Goal: Task Accomplishment & Management: Complete application form

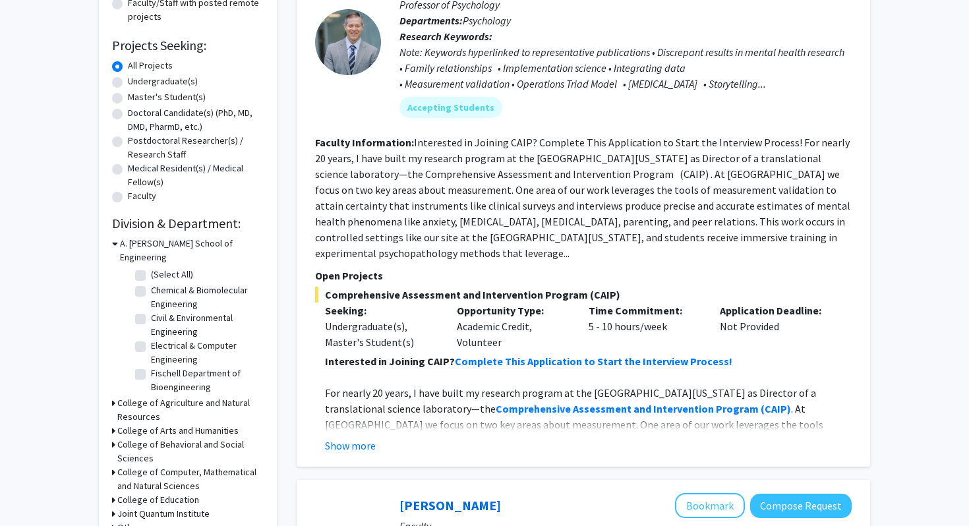
click at [113, 396] on icon at bounding box center [113, 403] width 3 height 14
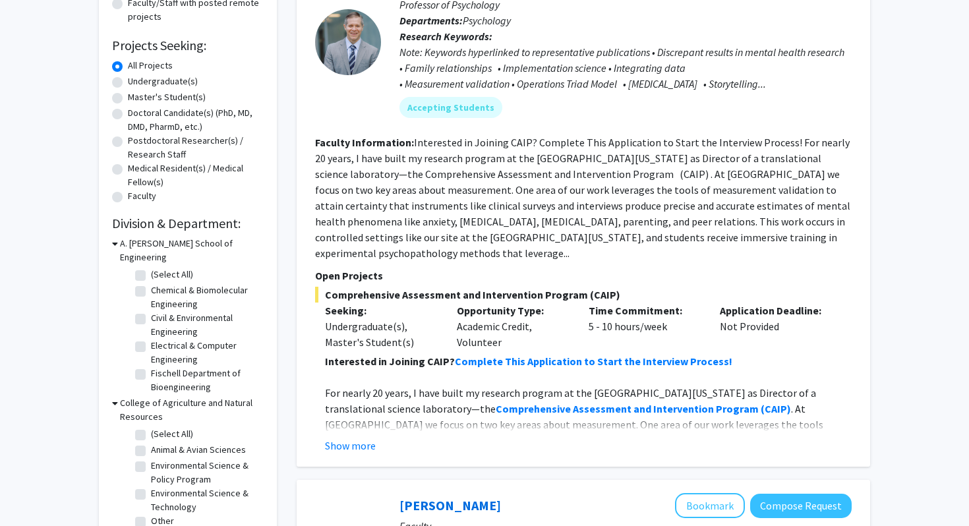
click at [151, 427] on label "(Select All)" at bounding box center [172, 434] width 42 height 14
click at [151, 427] on input "(Select All)" at bounding box center [155, 431] width 9 height 9
checkbox input "true"
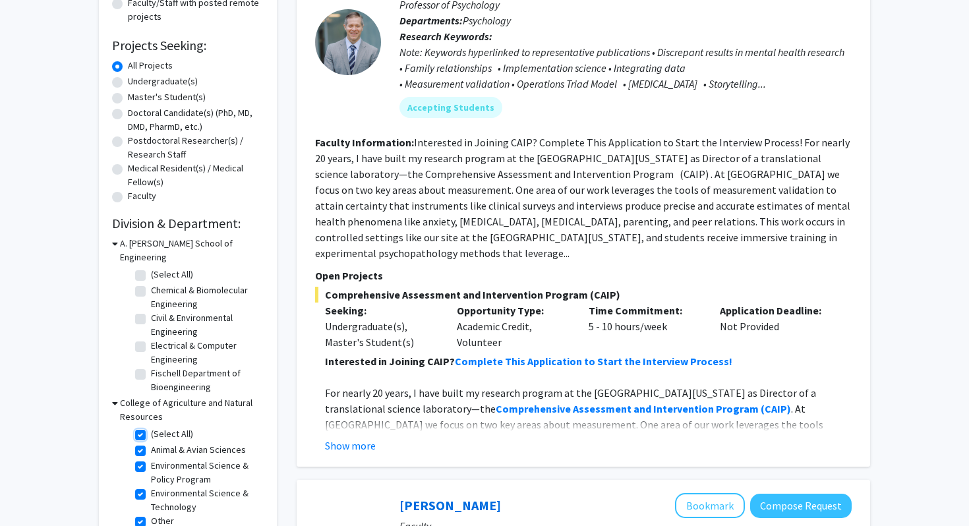
checkbox input "true"
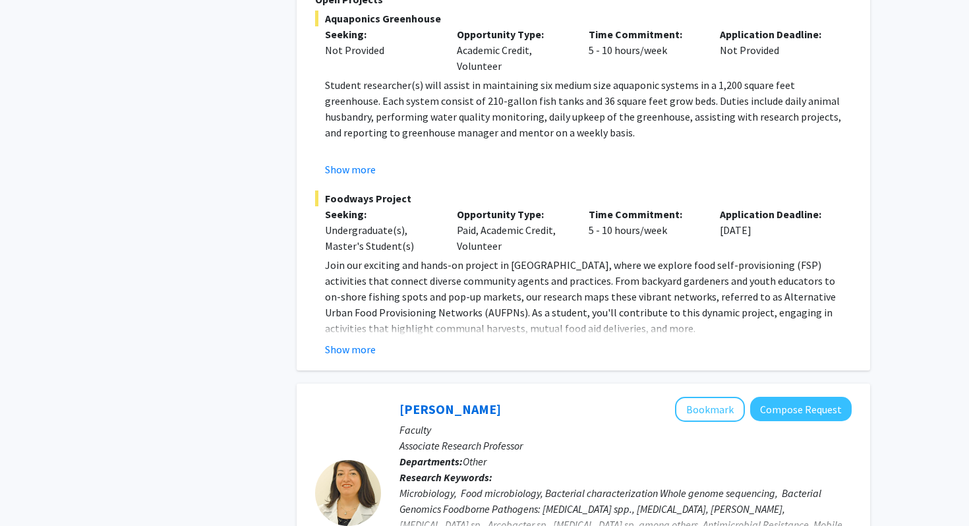
scroll to position [1170, 0]
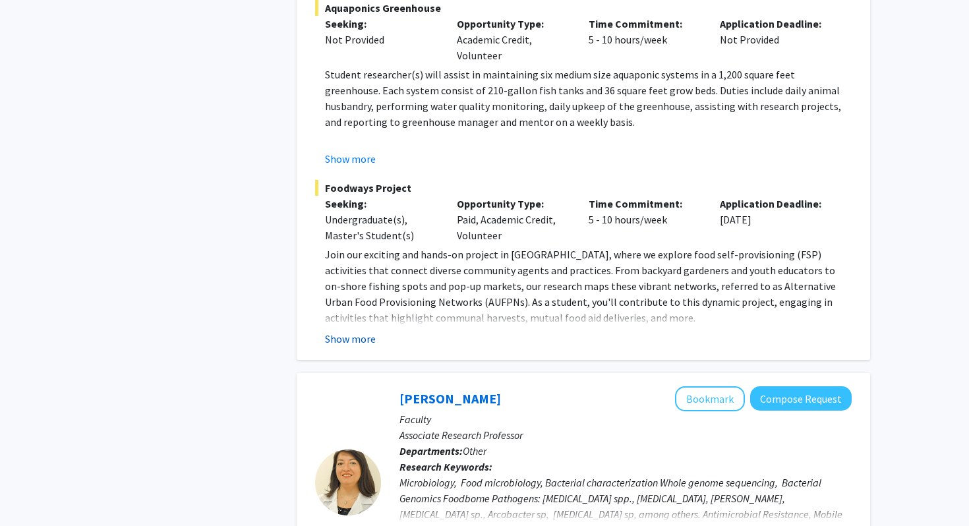
click at [353, 342] on button "Show more" at bounding box center [350, 339] width 51 height 16
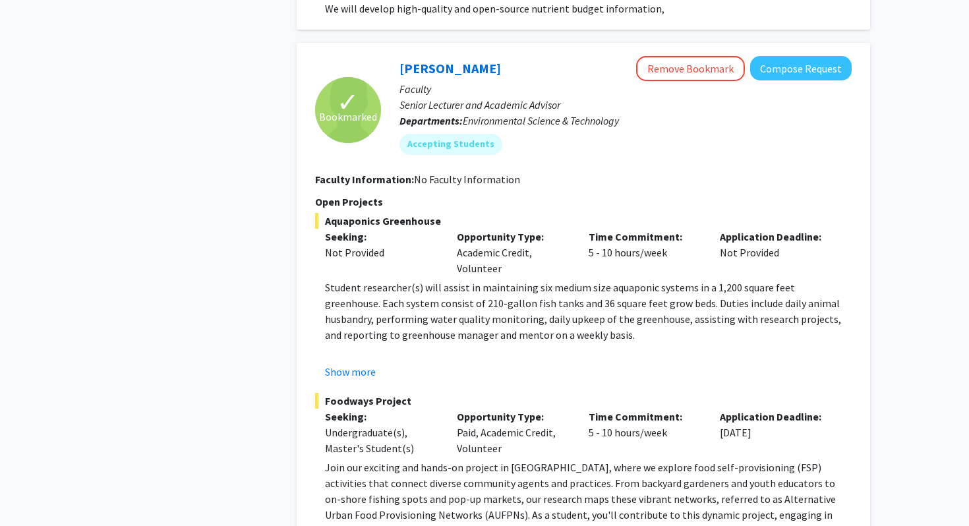
scroll to position [952, 0]
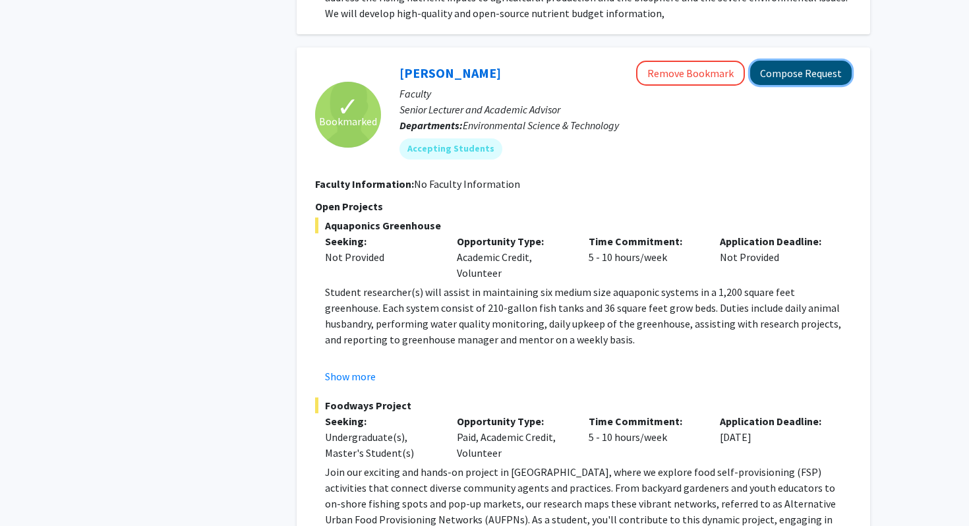
click at [787, 75] on button "Compose Request" at bounding box center [800, 73] width 101 height 24
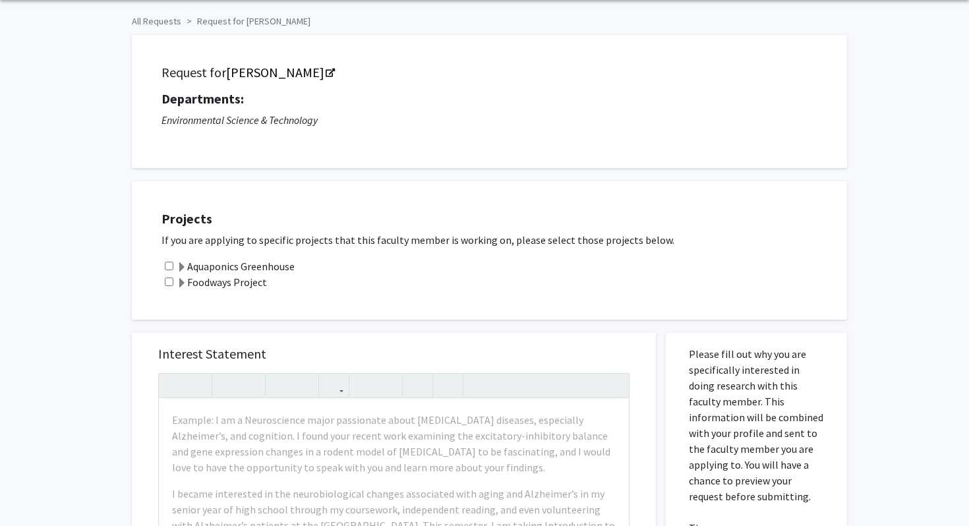
scroll to position [50, 0]
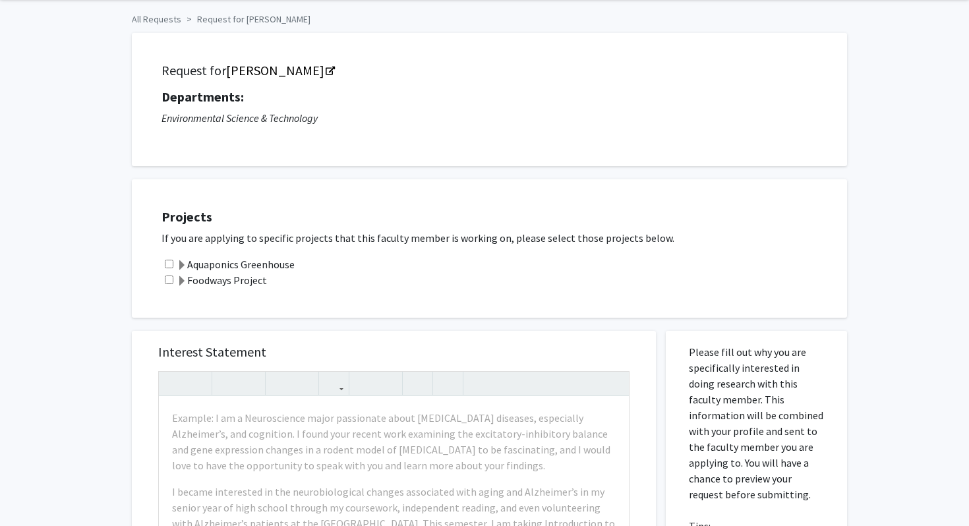
click at [171, 267] on input "checkbox" at bounding box center [169, 264] width 9 height 9
checkbox input "true"
click at [181, 265] on span at bounding box center [182, 265] width 11 height 11
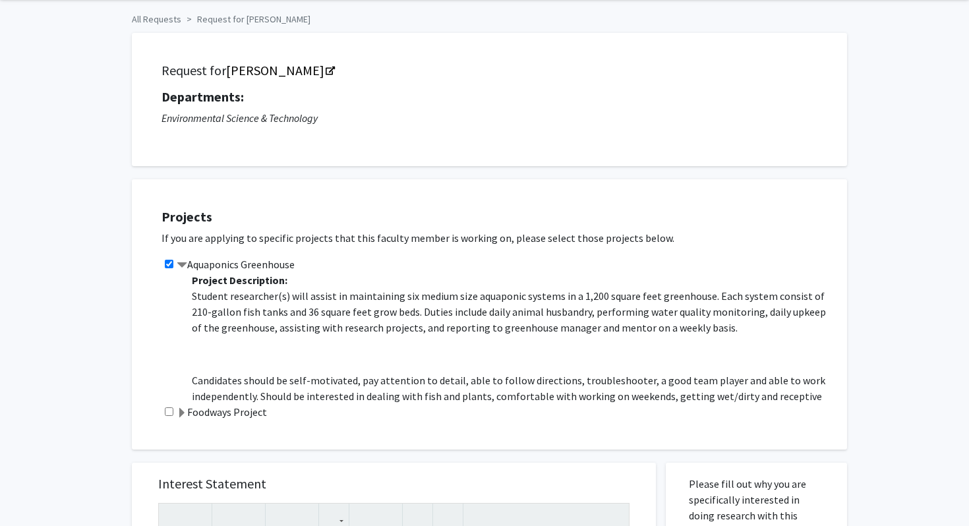
click at [181, 265] on span at bounding box center [182, 265] width 11 height 11
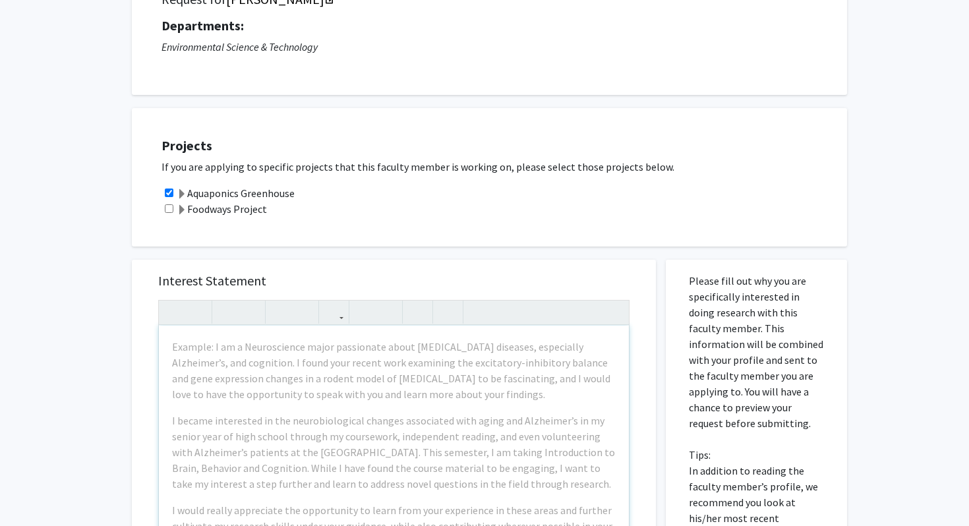
scroll to position [0, 0]
